Goal: Information Seeking & Learning: Learn about a topic

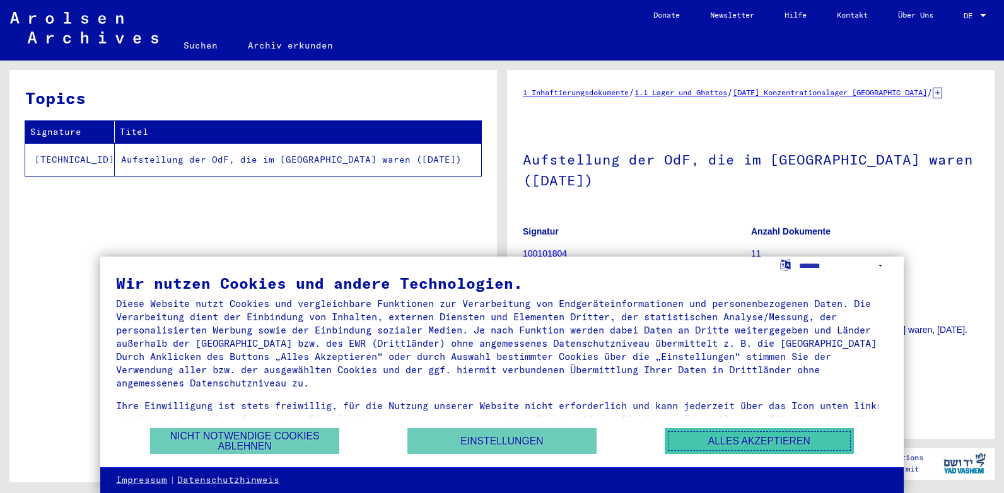
click at [761, 440] on button "Alles akzeptieren" at bounding box center [759, 441] width 189 height 26
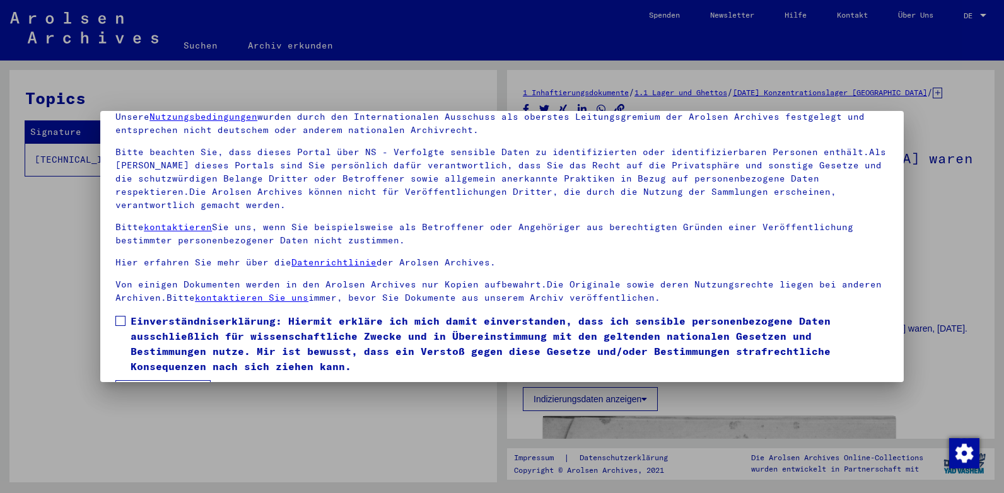
scroll to position [95, 0]
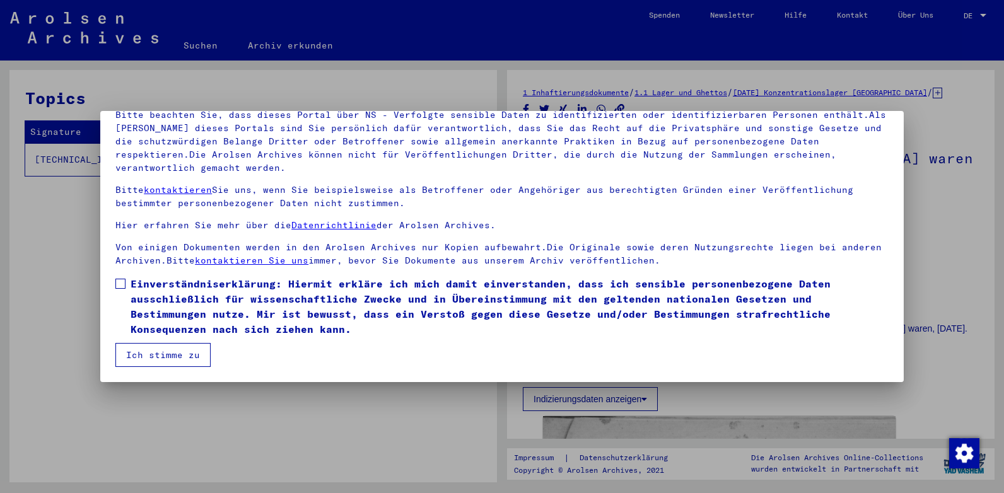
click at [119, 283] on span at bounding box center [120, 284] width 10 height 10
click at [166, 351] on button "Ich stimme zu" at bounding box center [162, 355] width 95 height 24
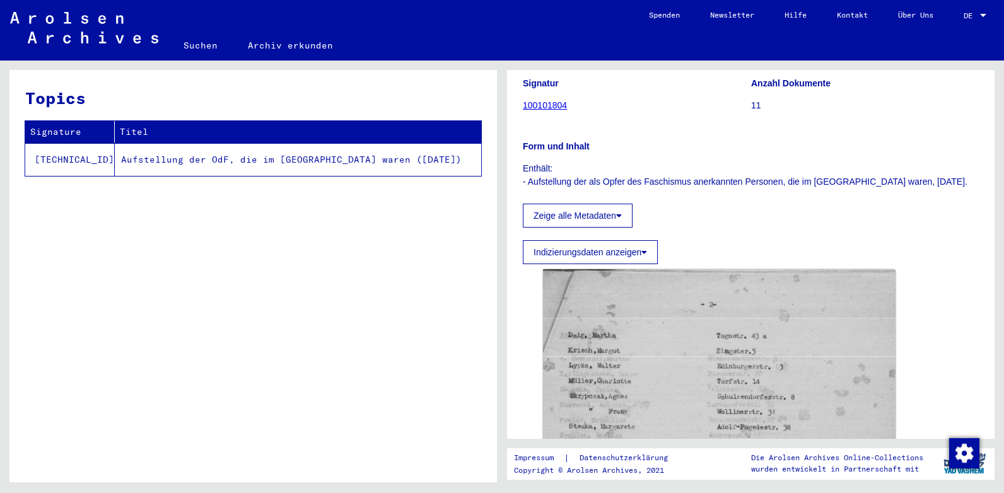
scroll to position [295, 0]
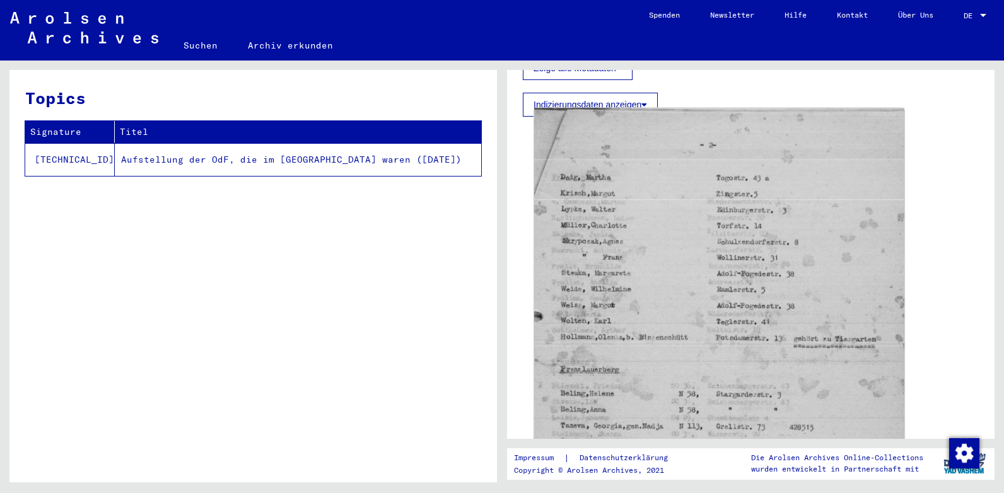
click at [715, 253] on img at bounding box center [719, 390] width 370 height 565
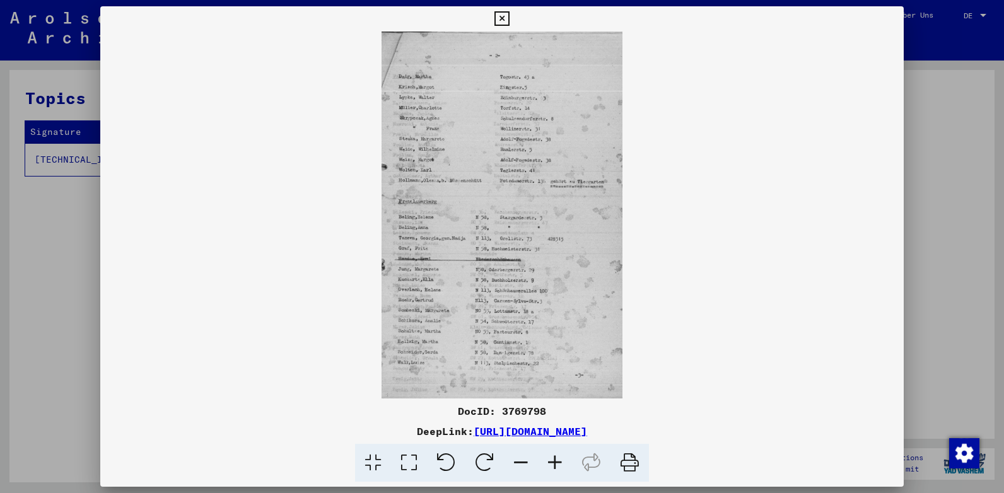
click at [553, 459] on icon at bounding box center [555, 463] width 34 height 38
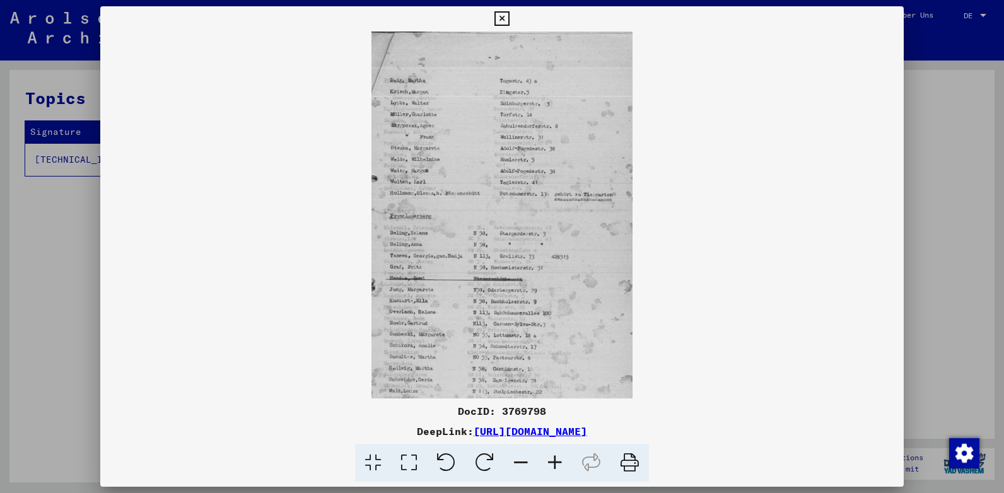
click at [551, 458] on icon at bounding box center [555, 463] width 34 height 38
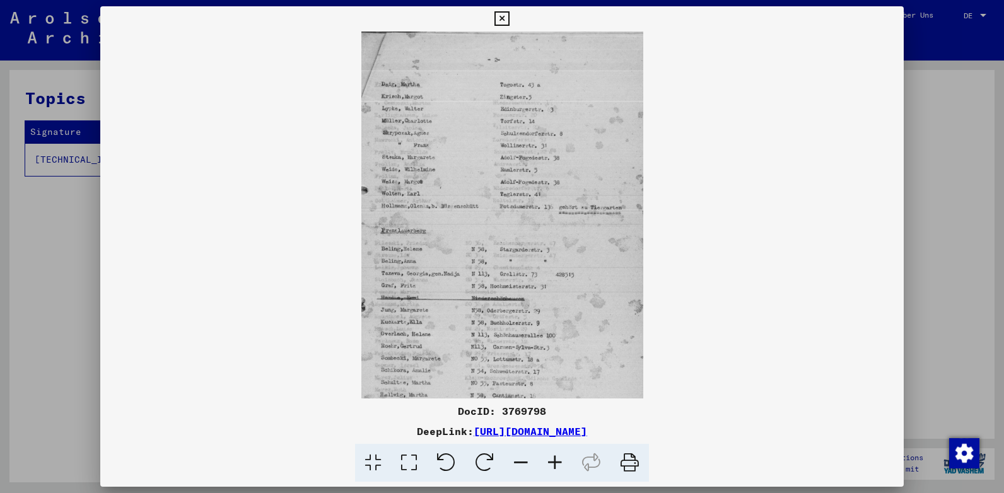
click at [551, 458] on icon at bounding box center [555, 463] width 34 height 38
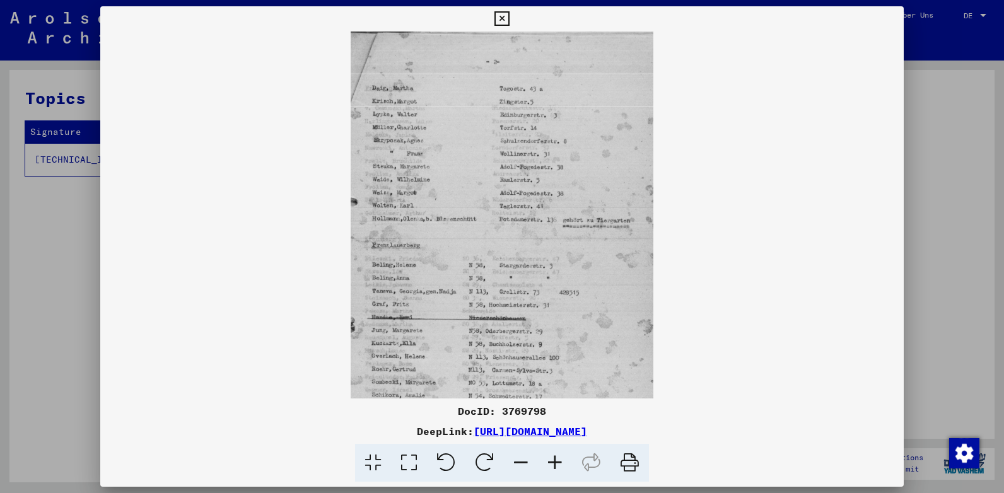
click at [551, 458] on icon at bounding box center [555, 463] width 34 height 38
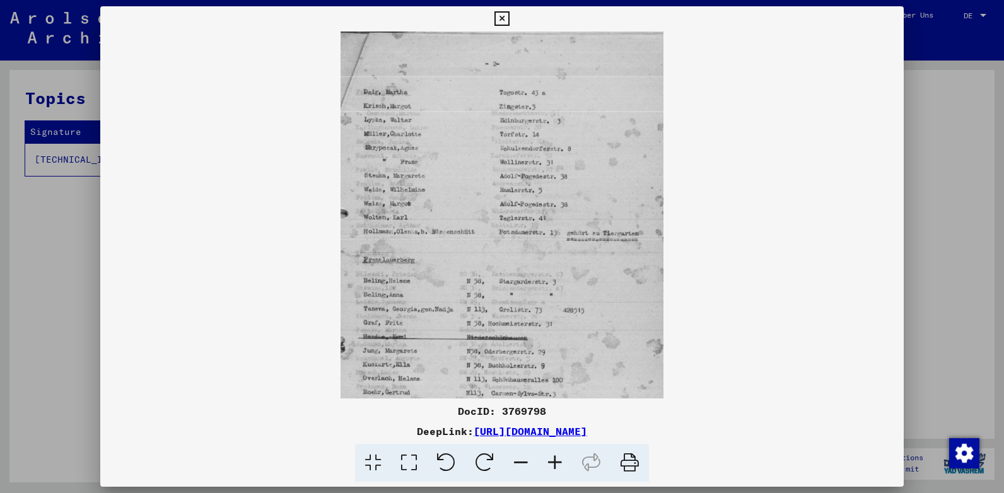
click at [551, 458] on icon at bounding box center [555, 463] width 34 height 38
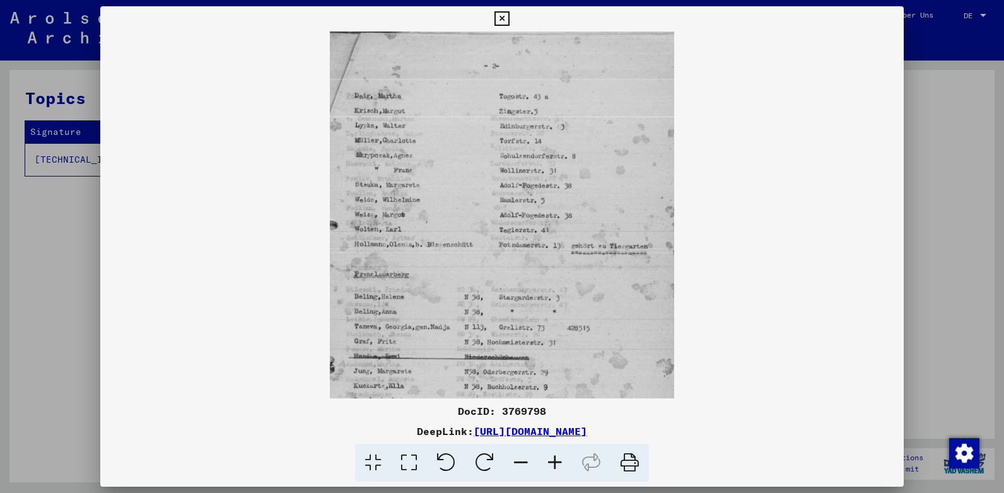
click at [551, 458] on icon at bounding box center [555, 463] width 34 height 38
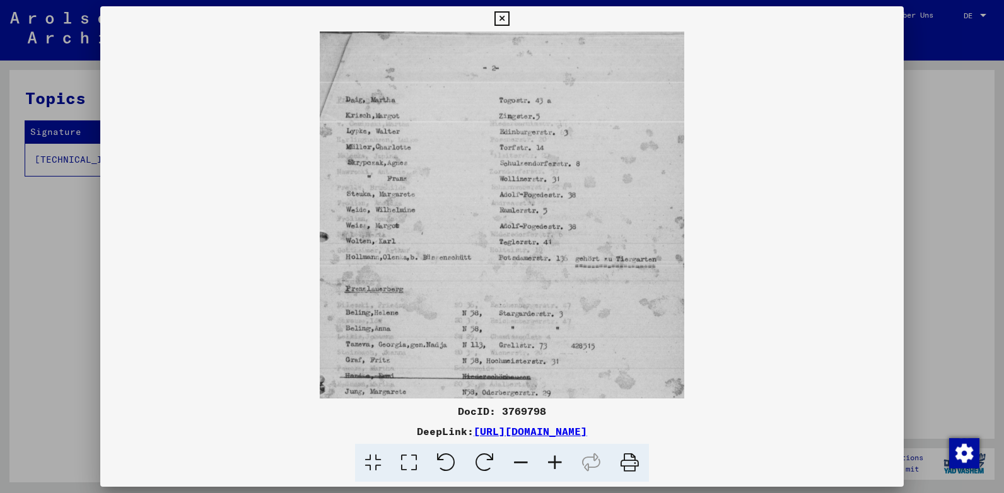
click at [551, 458] on icon at bounding box center [555, 463] width 34 height 38
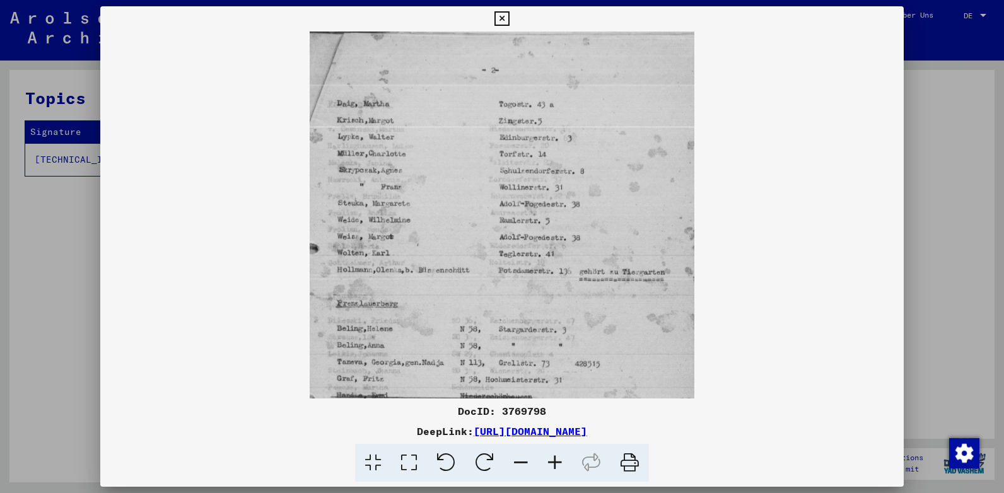
click at [550, 457] on icon at bounding box center [555, 463] width 34 height 38
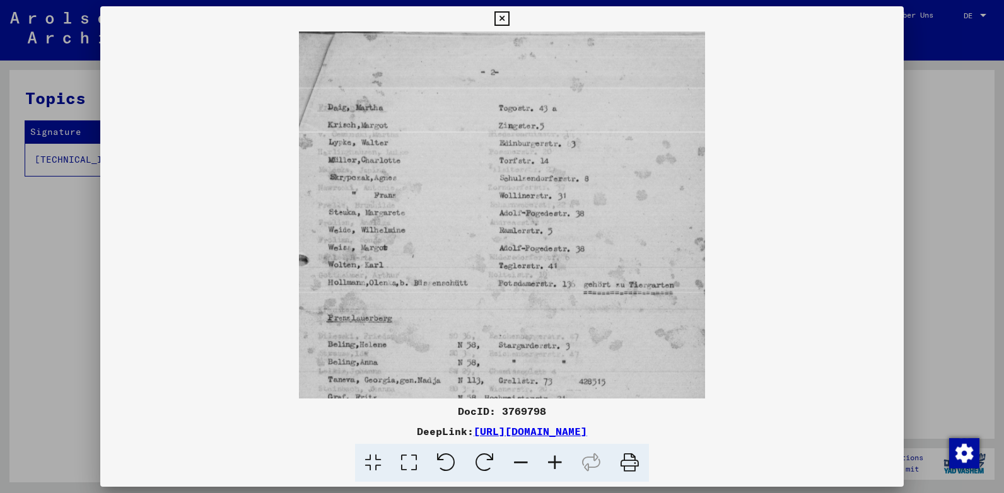
drag, startPoint x: 544, startPoint y: 241, endPoint x: 537, endPoint y: 263, distance: 23.0
click at [537, 263] on img at bounding box center [502, 341] width 406 height 619
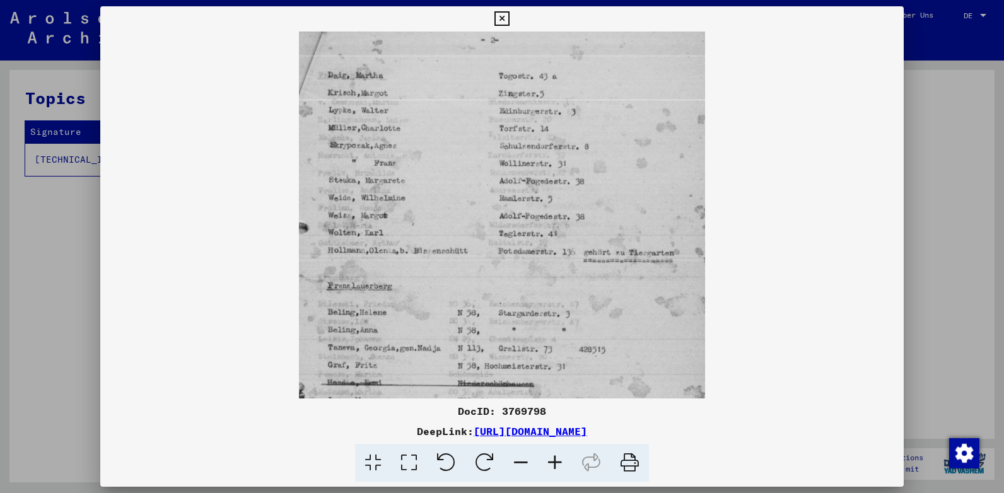
drag, startPoint x: 544, startPoint y: 291, endPoint x: 544, endPoint y: 259, distance: 32.2
click at [544, 259] on img at bounding box center [502, 308] width 406 height 619
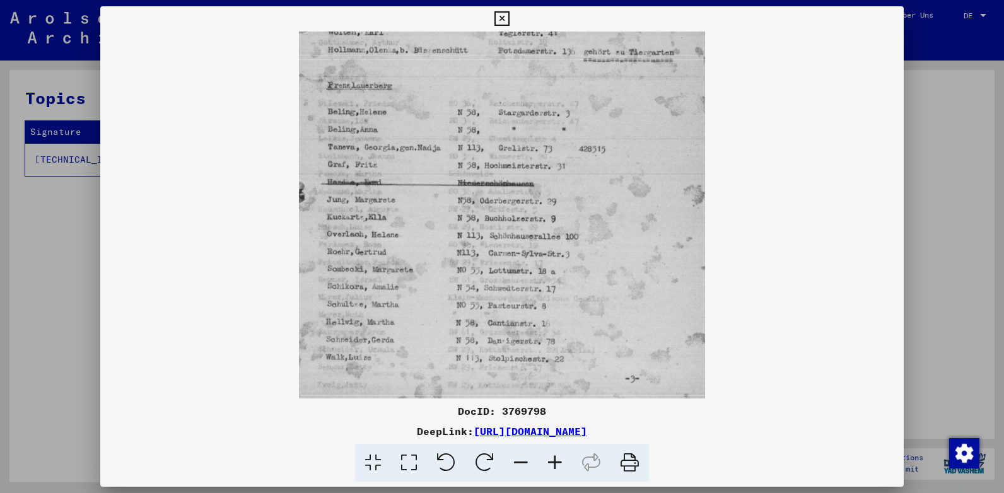
drag, startPoint x: 544, startPoint y: 261, endPoint x: 537, endPoint y: 60, distance: 201.3
click at [537, 60] on img at bounding box center [502, 108] width 406 height 619
drag, startPoint x: 520, startPoint y: 271, endPoint x: 520, endPoint y: 110, distance: 160.9
click at [520, 103] on img at bounding box center [502, 112] width 406 height 619
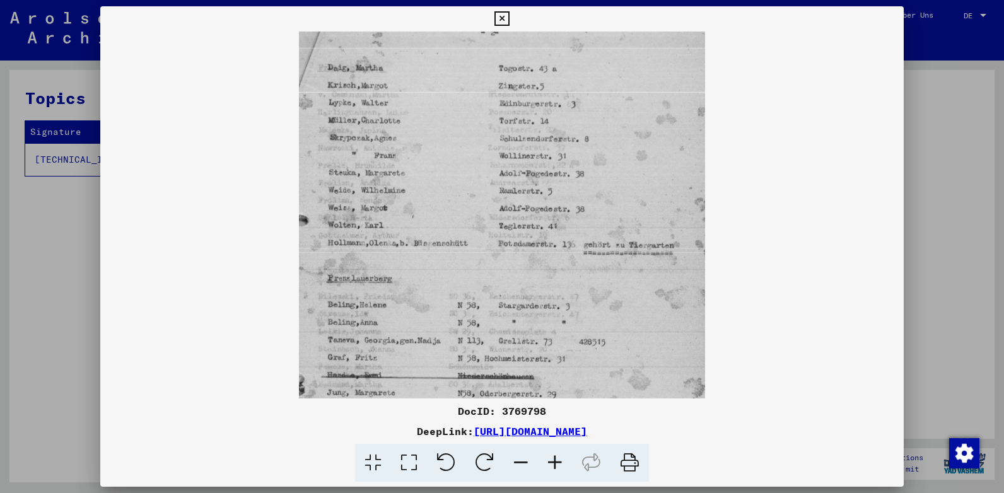
scroll to position [0, 0]
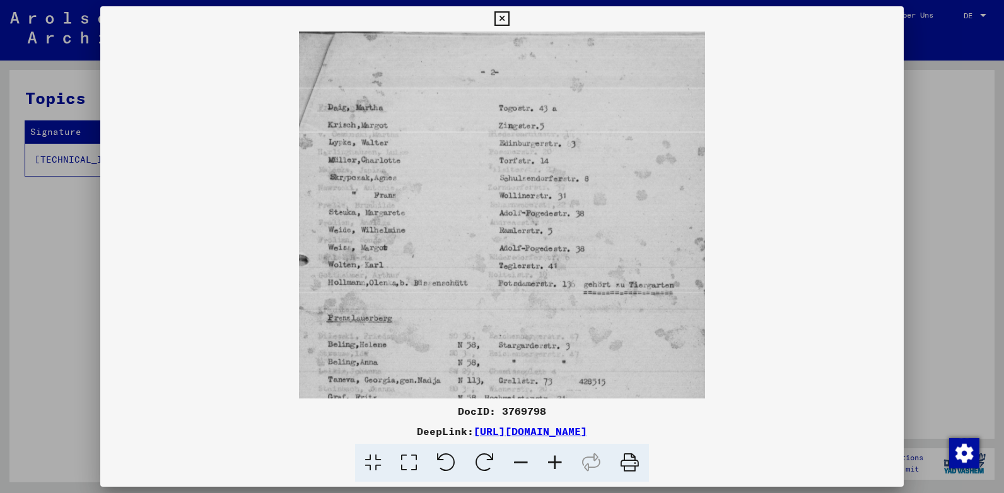
drag, startPoint x: 520, startPoint y: 194, endPoint x: 515, endPoint y: 434, distance: 240.4
click at [524, 452] on div "DocID: 3769798 DeepLink: [URL][DOMAIN_NAME]" at bounding box center [502, 244] width 804 height 476
drag, startPoint x: 481, startPoint y: 232, endPoint x: 487, endPoint y: 262, distance: 30.8
click at [487, 262] on img at bounding box center [502, 341] width 406 height 619
click at [502, 15] on icon at bounding box center [502, 18] width 15 height 15
